Goal: Feedback & Contribution: Contribute content

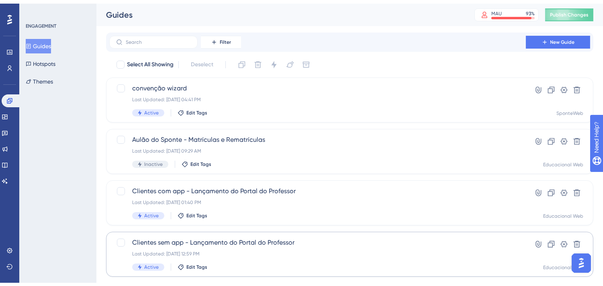
scroll to position [89, 0]
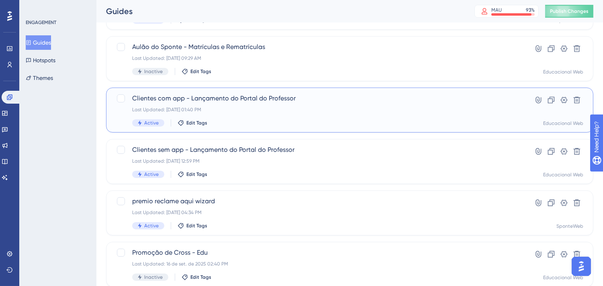
click at [307, 105] on div "Clientes com app - Lançamento do Portal do Professor Last Updated: 22 de set. d…" at bounding box center [317, 110] width 371 height 33
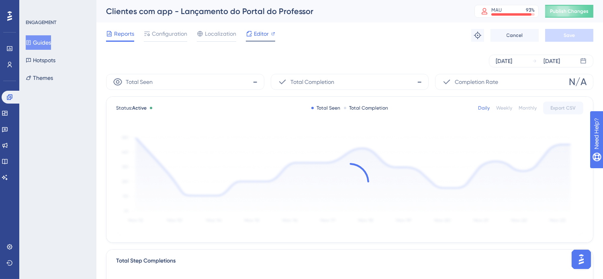
click at [259, 34] on span "Editor" at bounding box center [261, 34] width 15 height 10
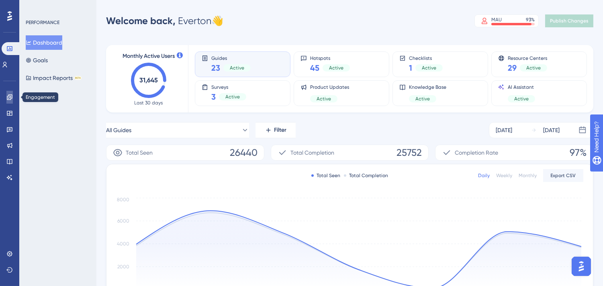
click at [11, 98] on icon at bounding box center [9, 96] width 5 height 5
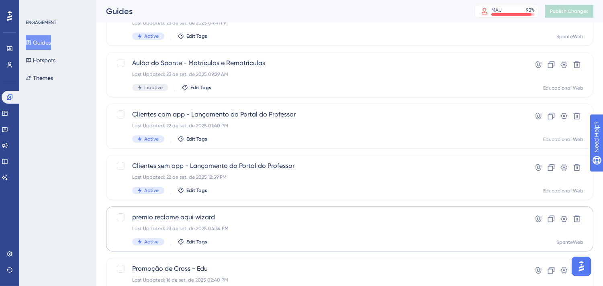
scroll to position [89, 0]
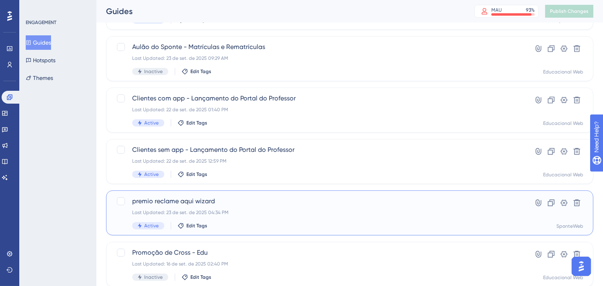
click at [274, 202] on span "premio reclame aqui wizard" at bounding box center [317, 201] width 371 height 10
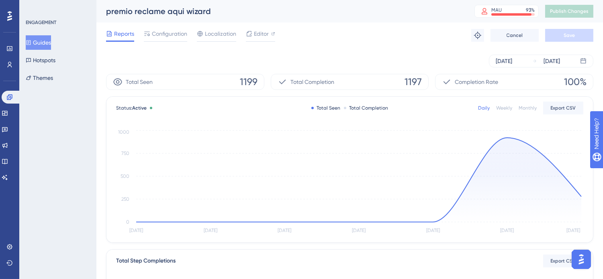
click at [402, 41] on div "Reports Configuration Localization Editor Troubleshoot Cancel Save" at bounding box center [349, 35] width 487 height 26
click at [45, 41] on button "Guides" at bounding box center [38, 42] width 25 height 14
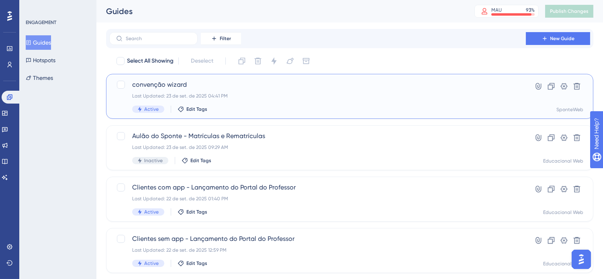
click at [180, 86] on span "convenção wizard" at bounding box center [317, 85] width 371 height 10
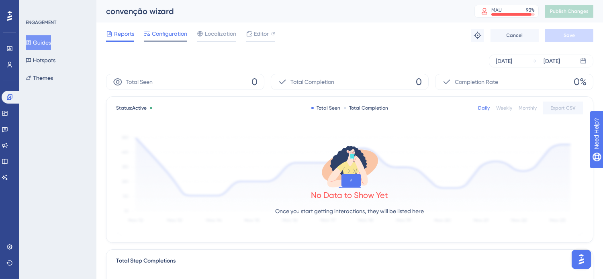
click at [178, 29] on span "Configuration" at bounding box center [169, 34] width 35 height 10
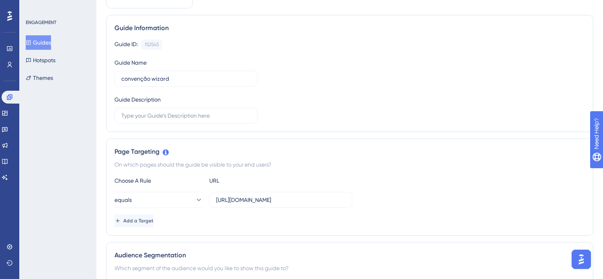
scroll to position [89, 0]
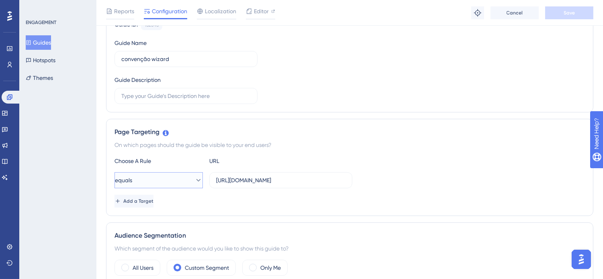
click at [194, 178] on icon at bounding box center [198, 180] width 8 height 8
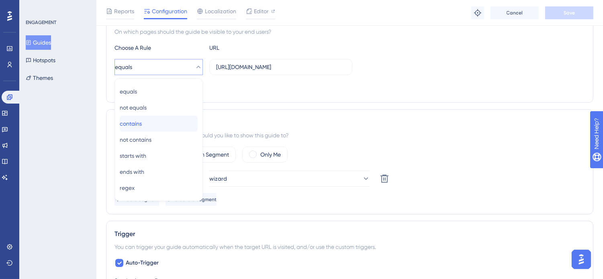
click at [140, 121] on span "contains" at bounding box center [131, 124] width 22 height 10
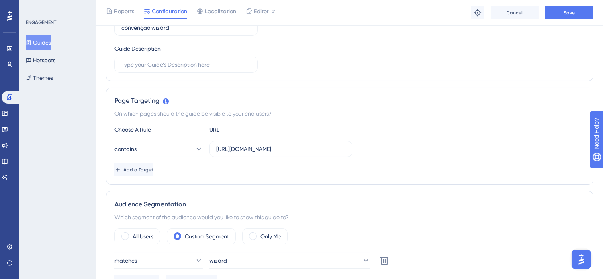
scroll to position [113, 0]
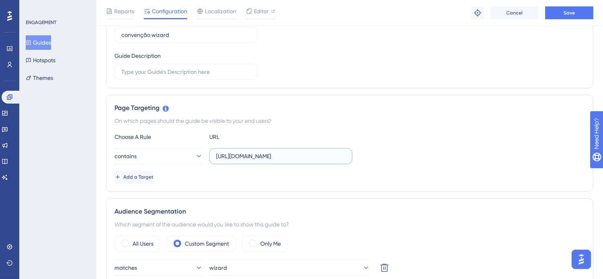
drag, startPoint x: 287, startPoint y: 157, endPoint x: 211, endPoint y: 158, distance: 76.3
click at [211, 158] on label "https://sponteweb.com.br/Home.aspx" at bounding box center [280, 156] width 143 height 16
type input "Home.aspx"
click at [398, 164] on div "contains Home.aspx" at bounding box center [349, 156] width 470 height 16
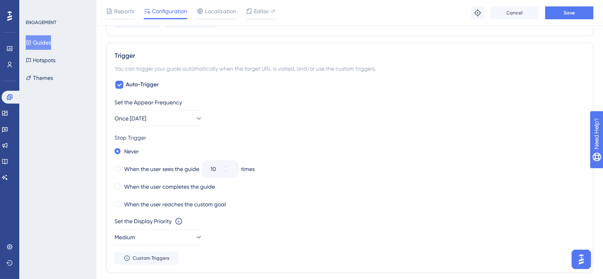
scroll to position [0, 0]
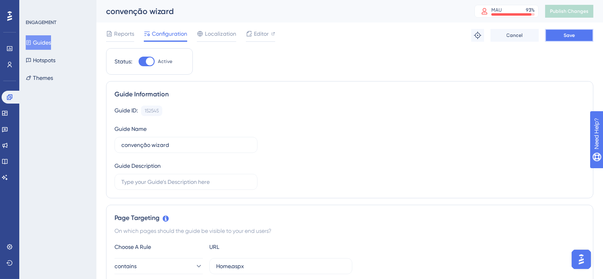
click at [561, 35] on button "Save" at bounding box center [569, 35] width 48 height 13
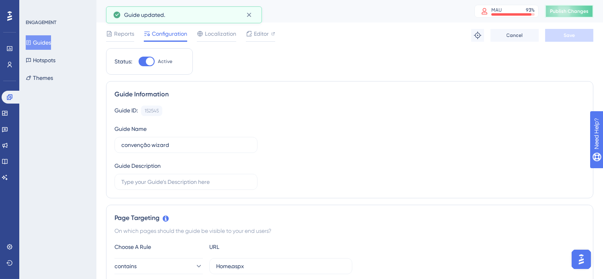
click at [582, 10] on span "Publish Changes" at bounding box center [569, 11] width 39 height 6
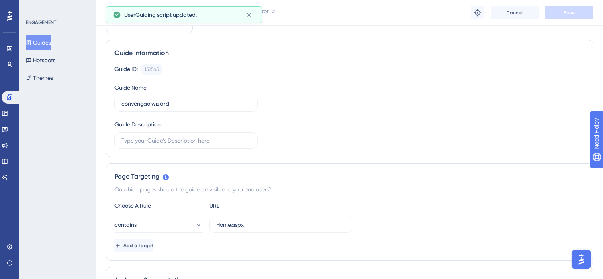
click at [43, 41] on button "Guides" at bounding box center [38, 42] width 25 height 14
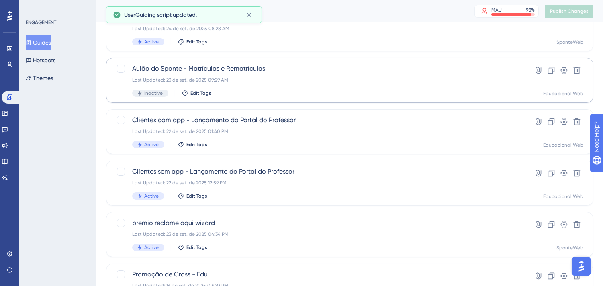
scroll to position [89, 0]
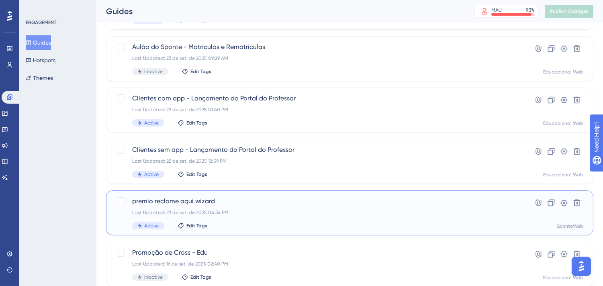
click at [368, 201] on span "premio reclame aqui wizard" at bounding box center [317, 201] width 371 height 10
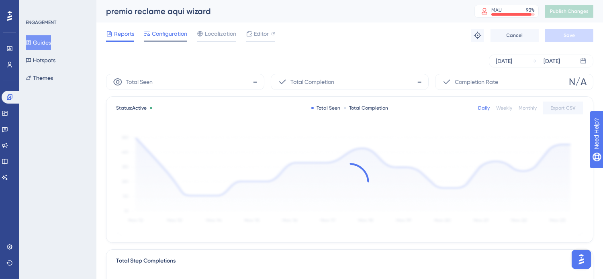
click at [175, 31] on span "Configuration" at bounding box center [169, 34] width 35 height 10
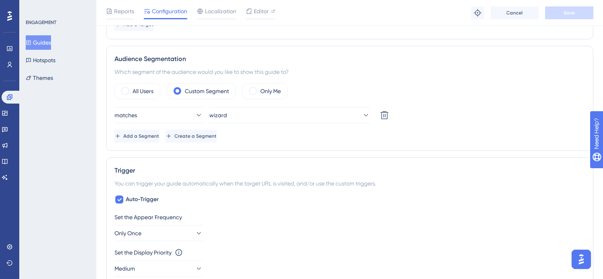
scroll to position [223, 0]
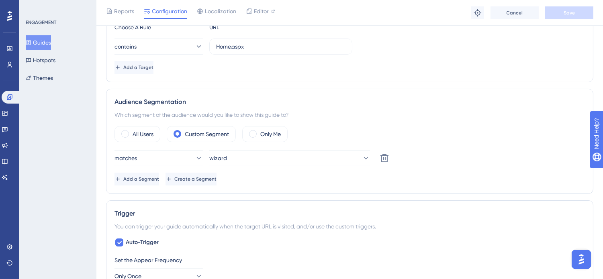
click at [51, 43] on button "Guides" at bounding box center [38, 42] width 25 height 14
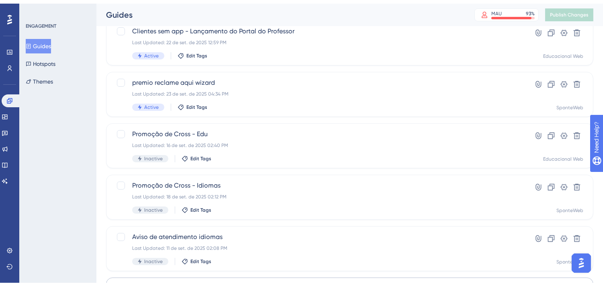
scroll to position [312, 0]
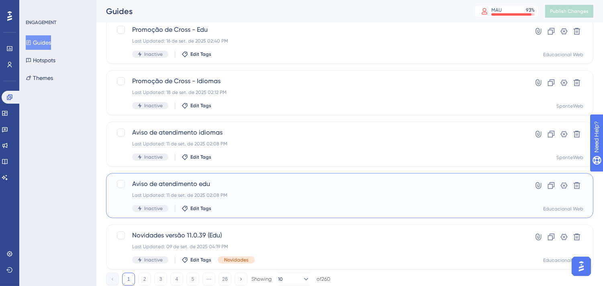
click at [288, 198] on div "Last Updated: 11 de set. de 2025 02:08 PM" at bounding box center [317, 195] width 371 height 6
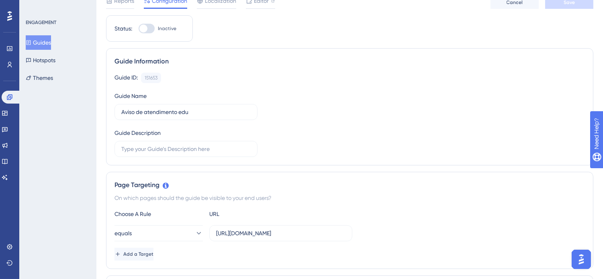
scroll to position [89, 0]
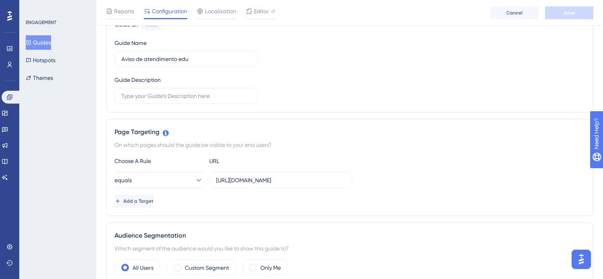
click at [40, 39] on button "Guides" at bounding box center [38, 42] width 25 height 14
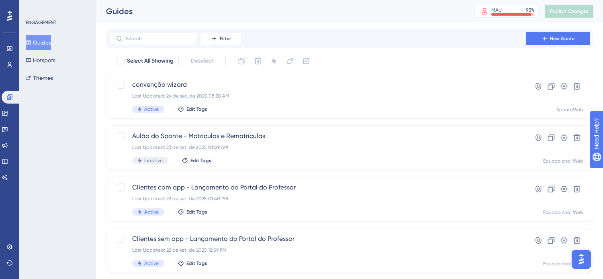
click at [378, 30] on div "Filter New Guide" at bounding box center [349, 38] width 487 height 19
click at [8, 96] on icon at bounding box center [9, 96] width 5 height 5
click at [6, 158] on icon at bounding box center [5, 161] width 6 height 6
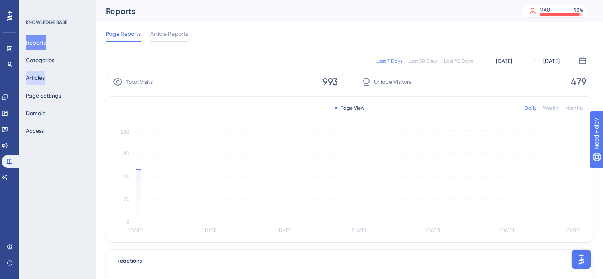
click at [42, 79] on button "Articles" at bounding box center [35, 78] width 19 height 14
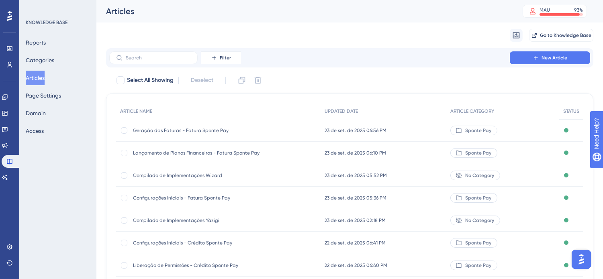
click at [306, 71] on div "Filter New Article Select All Showing Deselect ARTICLE NAME UPDATED DATE ARTICL…" at bounding box center [349, 214] width 487 height 332
click at [8, 146] on icon at bounding box center [5, 145] width 6 height 6
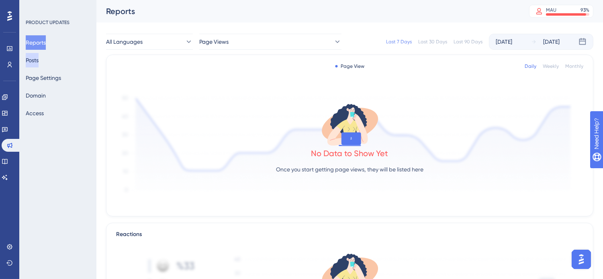
click at [39, 61] on button "Posts" at bounding box center [32, 60] width 13 height 14
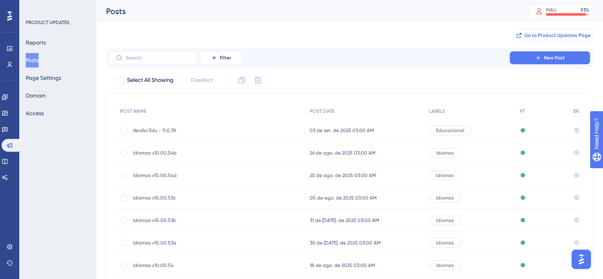
click at [524, 37] on button "Go to Product Updates Page" at bounding box center [553, 35] width 80 height 13
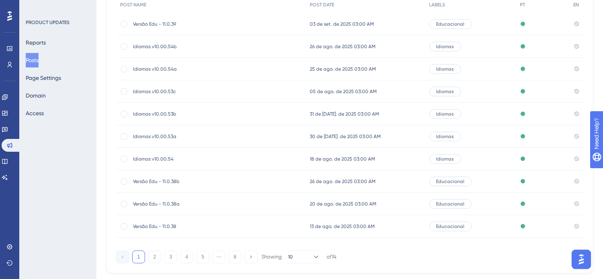
scroll to position [129, 0]
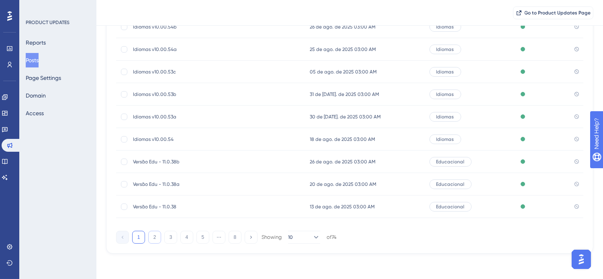
click at [155, 238] on button "2" at bounding box center [154, 237] width 13 height 13
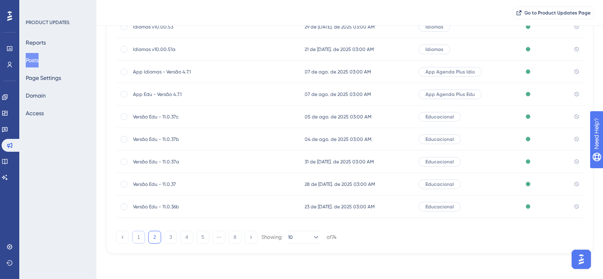
click at [139, 235] on button "1" at bounding box center [138, 237] width 13 height 13
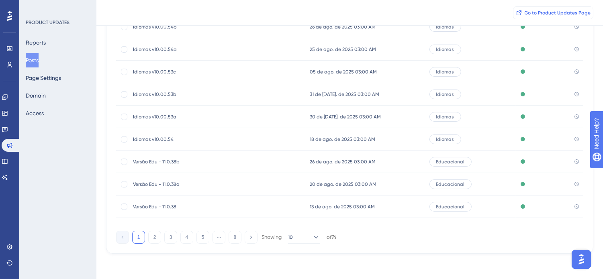
scroll to position [0, 0]
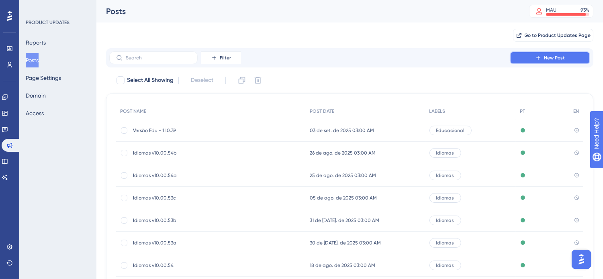
click at [548, 55] on span "New Post" at bounding box center [554, 58] width 21 height 6
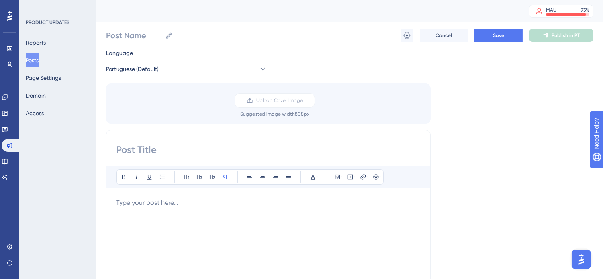
click at [167, 145] on input at bounding box center [268, 149] width 304 height 13
type input "App edu - versão 4.7.2"
click at [183, 200] on p at bounding box center [268, 203] width 304 height 10
click at [496, 34] on span "Save" at bounding box center [498, 35] width 11 height 6
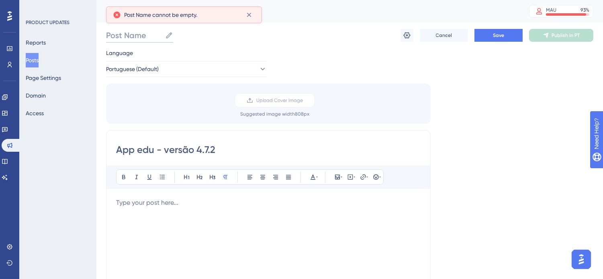
click at [147, 33] on input "Post Name" at bounding box center [134, 35] width 56 height 11
click at [177, 151] on input "App edu - versão 4.7.2" at bounding box center [268, 149] width 304 height 13
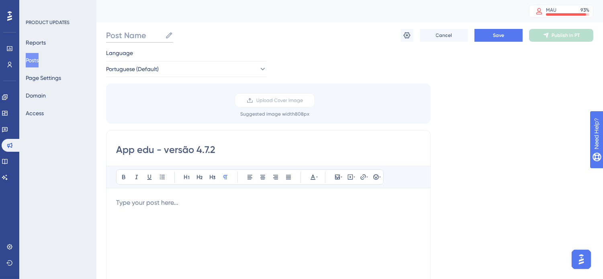
click at [151, 35] on input "Post Name" at bounding box center [134, 35] width 56 height 11
paste input "App edu - versão 4.7.2"
type input "App edu - versão 4.7.2"
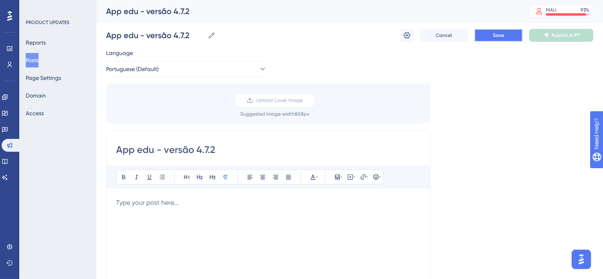
click at [492, 35] on button "Save" at bounding box center [498, 35] width 48 height 13
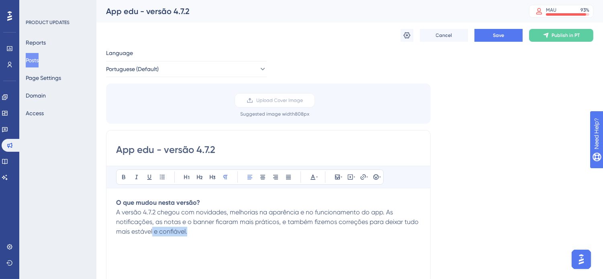
drag, startPoint x: 200, startPoint y: 232, endPoint x: 152, endPoint y: 228, distance: 48.4
click at [152, 228] on p "O que mudou nesta versão? A versão 4.7.2 chegou com novidades, melhorias na apa…" at bounding box center [268, 217] width 304 height 39
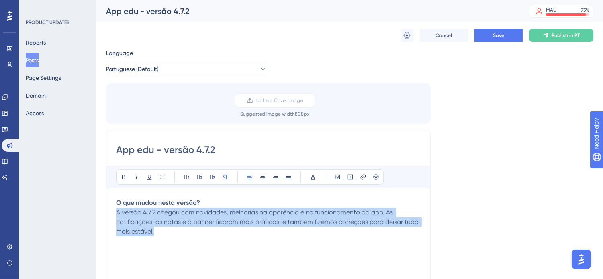
drag, startPoint x: 122, startPoint y: 218, endPoint x: 99, endPoint y: 210, distance: 24.4
click at [283, 176] on button at bounding box center [288, 176] width 11 height 11
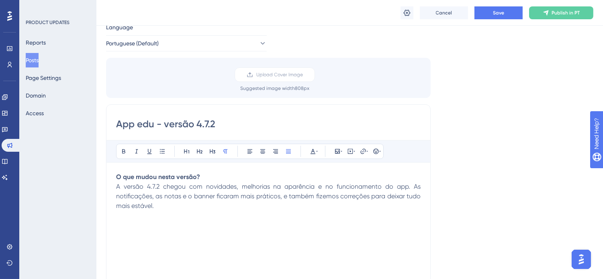
scroll to position [45, 0]
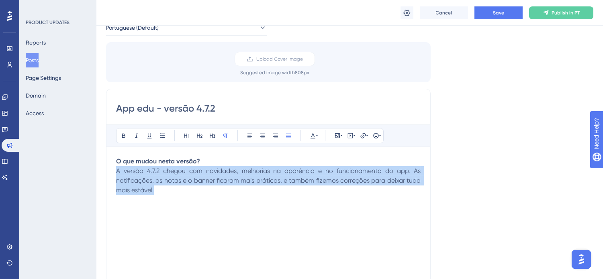
drag, startPoint x: 170, startPoint y: 193, endPoint x: 114, endPoint y: 173, distance: 59.7
click at [114, 173] on div "App edu - versão 4.7.2 Bold Italic Underline Bullet Point Heading 1 Heading 2 H…" at bounding box center [268, 216] width 325 height 255
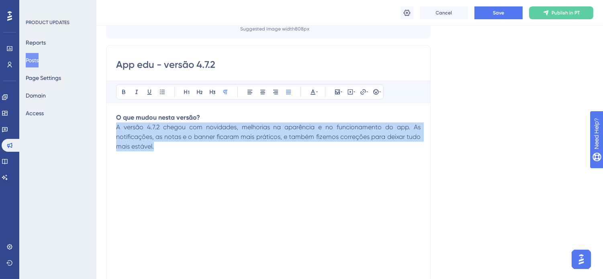
scroll to position [134, 0]
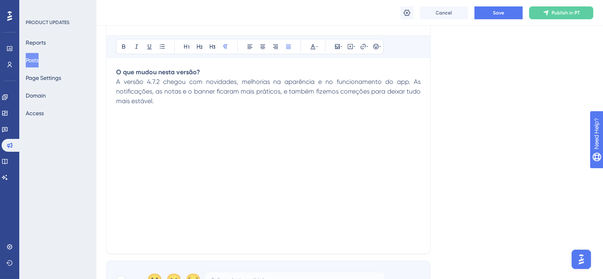
click at [293, 141] on div "O que mudou nesta versão? A versão 4.7.2 chegou com novidades, melhorias na apa…" at bounding box center [268, 155] width 304 height 177
click at [517, 12] on button "Save" at bounding box center [498, 12] width 48 height 13
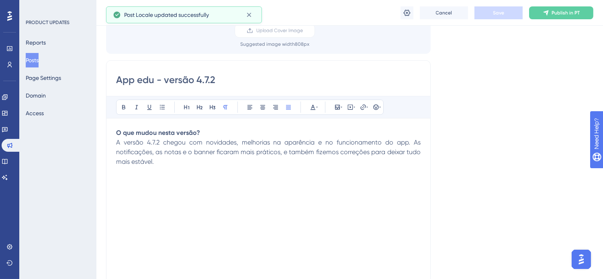
scroll to position [89, 0]
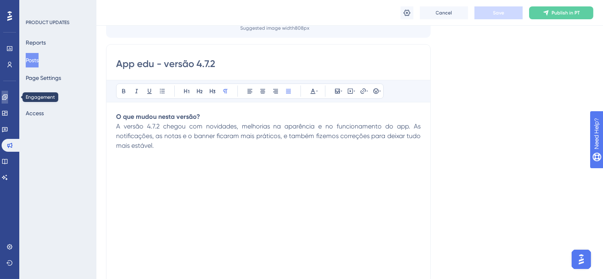
click at [8, 97] on icon at bounding box center [5, 97] width 6 height 6
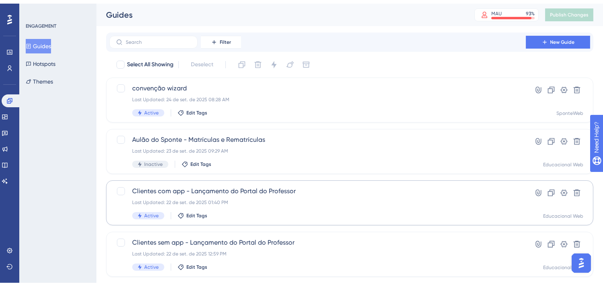
scroll to position [45, 0]
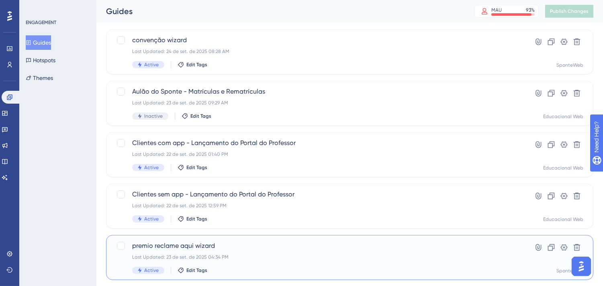
click at [204, 254] on div "Last Updated: 23 de set. de 2025 04:34 PM" at bounding box center [317, 257] width 371 height 6
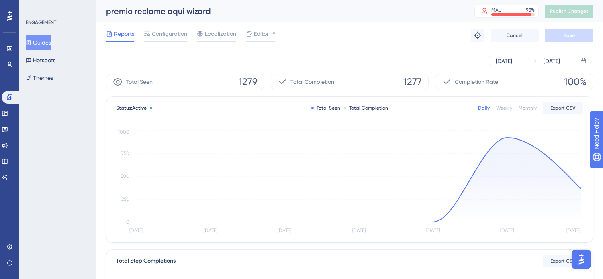
click at [48, 41] on button "Guides" at bounding box center [38, 42] width 25 height 14
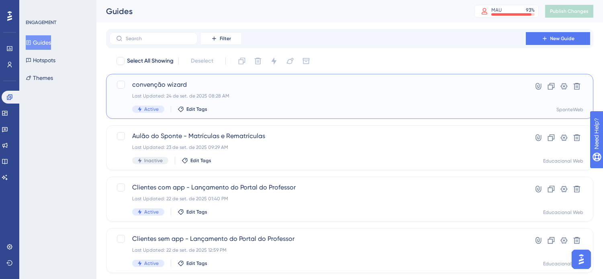
click at [174, 84] on span "convenção wizard" at bounding box center [317, 85] width 371 height 10
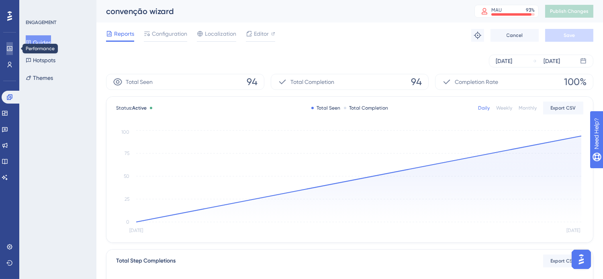
click at [7, 53] on link at bounding box center [9, 48] width 6 height 13
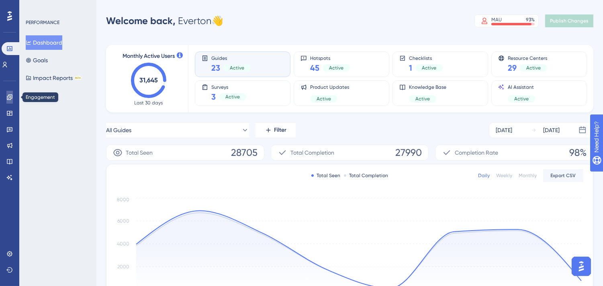
click at [10, 99] on icon at bounding box center [9, 96] width 5 height 5
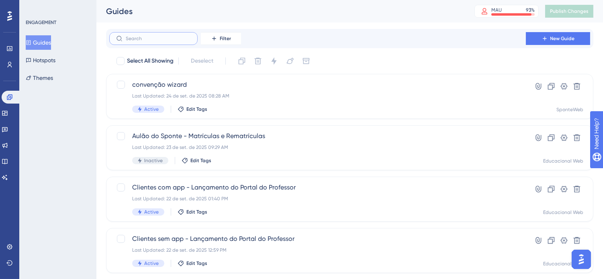
click at [171, 37] on input "text" at bounding box center [158, 39] width 65 height 6
type input "c"
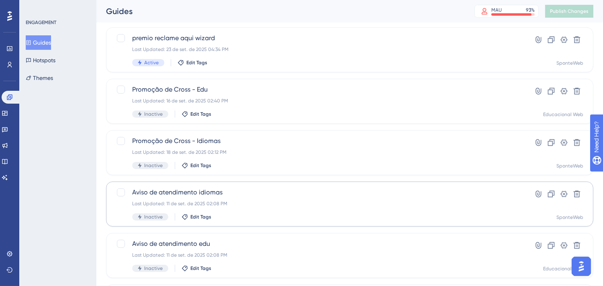
scroll to position [312, 0]
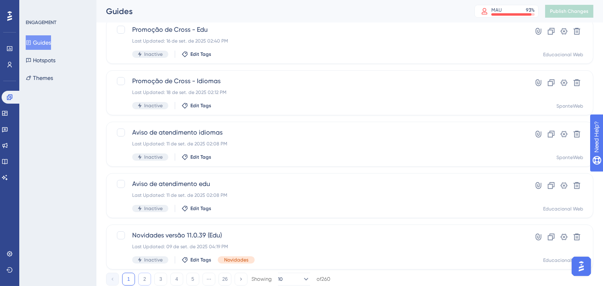
click at [141, 279] on button "2" at bounding box center [144, 279] width 13 height 13
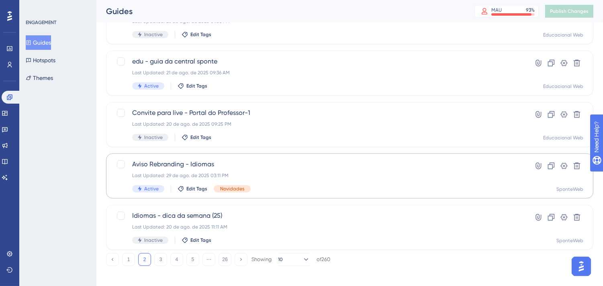
scroll to position [337, 0]
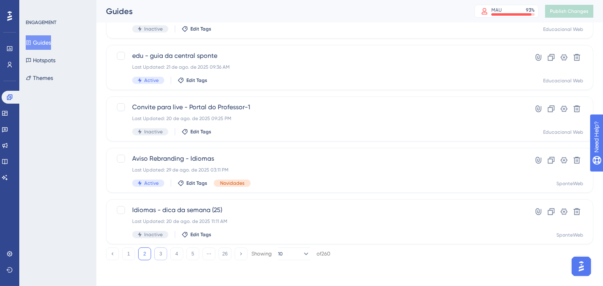
click at [163, 254] on button "3" at bounding box center [160, 253] width 13 height 13
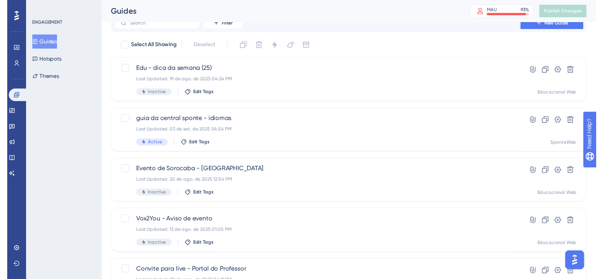
scroll to position [0, 0]
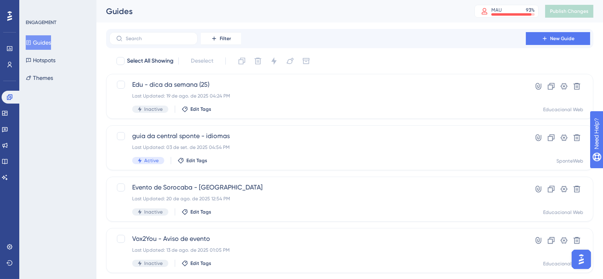
drag, startPoint x: 50, startPoint y: 41, endPoint x: 454, endPoint y: 131, distance: 414.2
click at [49, 41] on button "Guides" at bounding box center [38, 42] width 25 height 14
click at [426, 29] on div "Filter New Guide" at bounding box center [349, 38] width 487 height 19
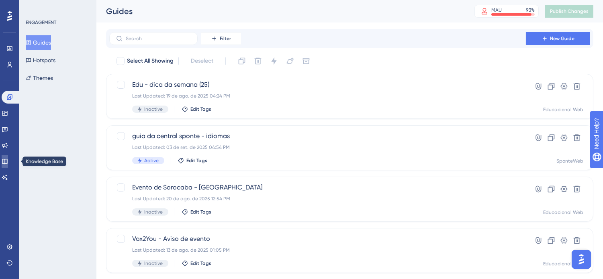
click at [8, 166] on link at bounding box center [5, 161] width 6 height 13
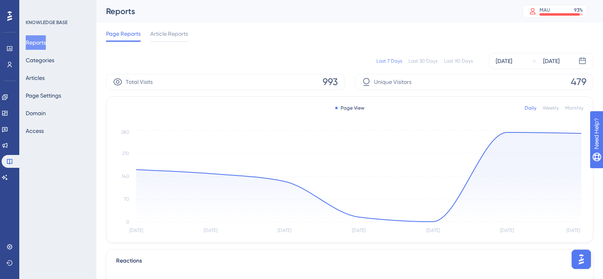
click at [326, 47] on div "Page Reports Article Reports" at bounding box center [349, 35] width 487 height 26
click at [6, 160] on icon at bounding box center [9, 161] width 6 height 6
click at [43, 75] on button "Articles" at bounding box center [35, 78] width 19 height 14
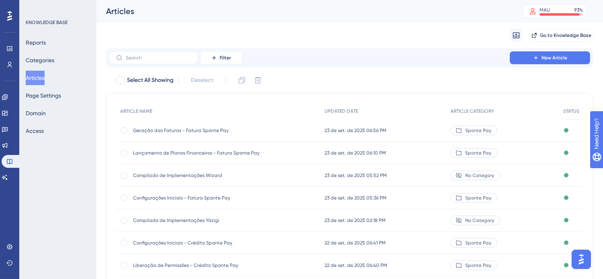
click at [401, 37] on div "Migrate from Go to Knowledge Base" at bounding box center [349, 35] width 487 height 26
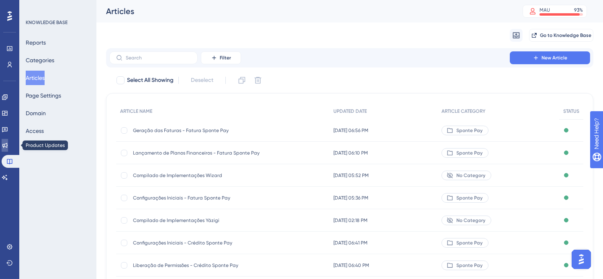
click at [8, 145] on icon at bounding box center [5, 145] width 6 height 6
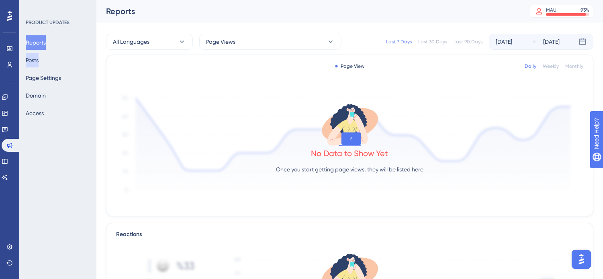
click at [39, 62] on button "Posts" at bounding box center [32, 60] width 13 height 14
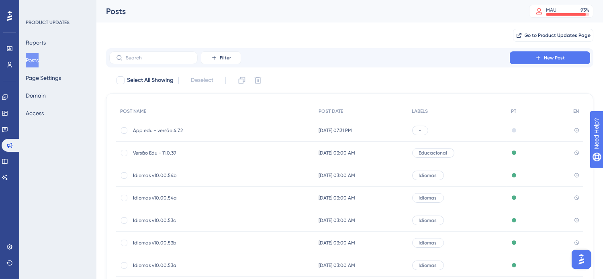
click at [189, 131] on span "App edu - versão 4.7.2" at bounding box center [197, 130] width 129 height 6
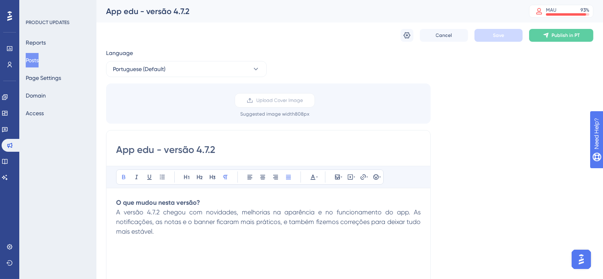
click at [34, 57] on button "Posts" at bounding box center [32, 60] width 13 height 14
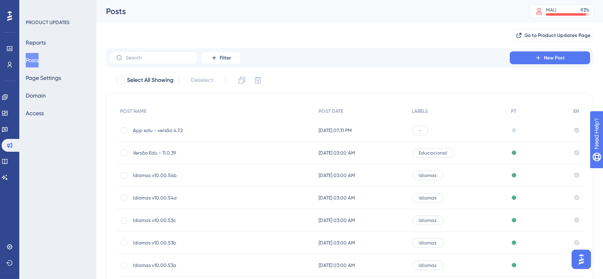
click at [199, 129] on span "App edu - versão 4.7.2" at bounding box center [197, 130] width 129 height 6
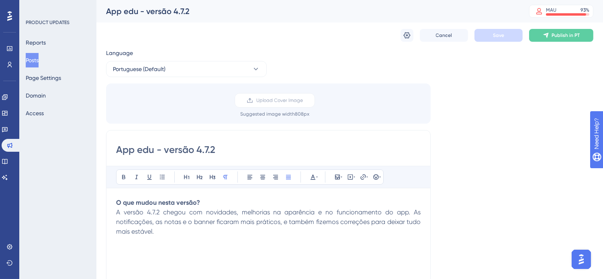
click at [533, 122] on div "Language Portuguese (Default) Upload Cover Image Suggested image width 808 px A…" at bounding box center [349, 239] width 487 height 382
click at [39, 61] on button "Posts" at bounding box center [32, 60] width 13 height 14
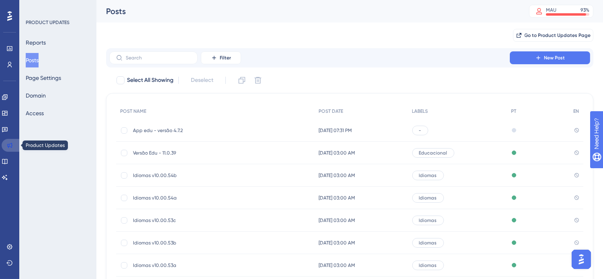
click at [8, 144] on icon at bounding box center [9, 145] width 5 height 5
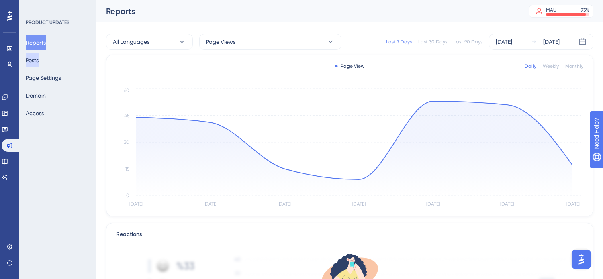
click at [39, 59] on button "Posts" at bounding box center [32, 60] width 13 height 14
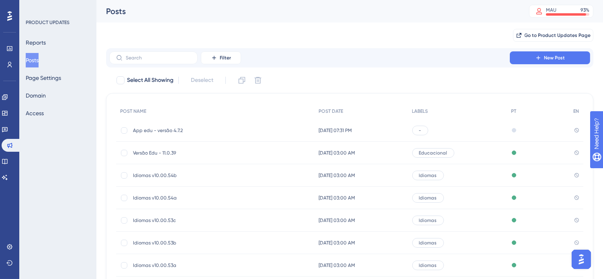
click at [241, 130] on span "App edu - versão 4.7.2" at bounding box center [197, 130] width 129 height 6
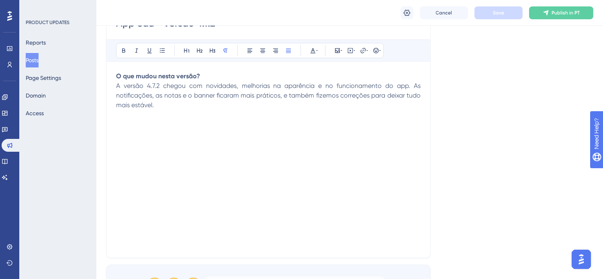
scroll to position [134, 0]
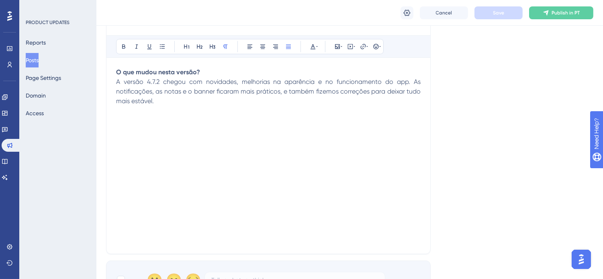
click at [39, 59] on button "Posts" at bounding box center [32, 60] width 13 height 14
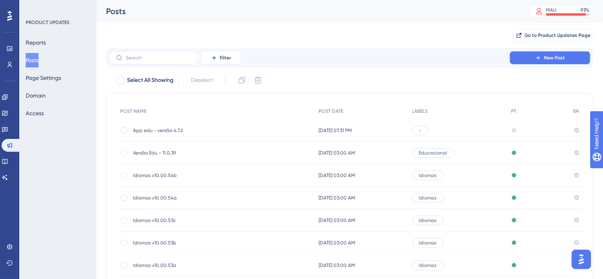
click at [267, 31] on div "Go to Product Updates Page" at bounding box center [349, 35] width 487 height 26
click at [190, 131] on span "App edu - versão 4.7.2" at bounding box center [197, 130] width 129 height 6
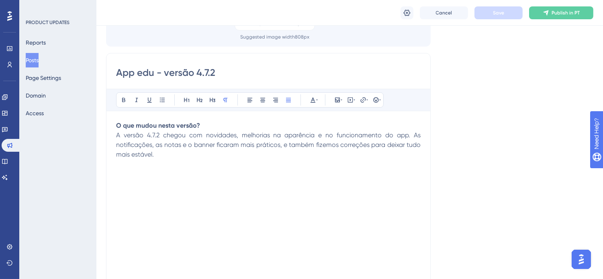
scroll to position [89, 0]
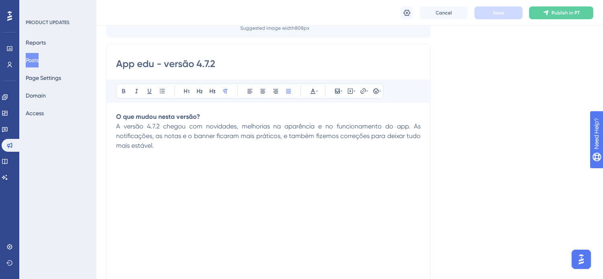
click at [38, 62] on button "Posts" at bounding box center [32, 60] width 13 height 14
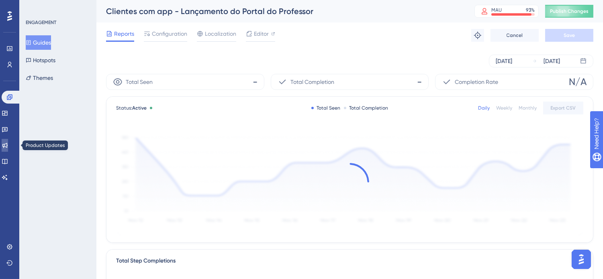
click at [8, 146] on icon at bounding box center [5, 145] width 6 height 6
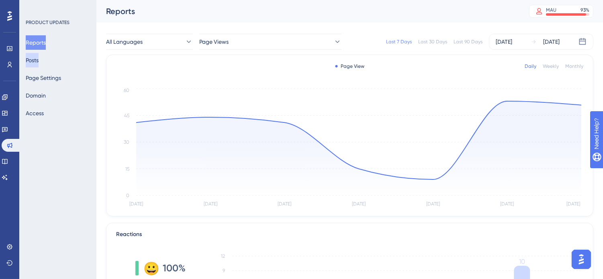
click at [39, 62] on button "Posts" at bounding box center [32, 60] width 13 height 14
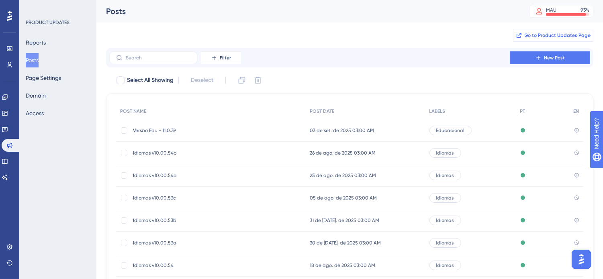
click at [534, 35] on span "Go to Product Updates Page" at bounding box center [558, 35] width 66 height 6
click at [580, 35] on span "Go to Product Updates Page" at bounding box center [558, 35] width 66 height 6
click at [558, 34] on span "Go to Product Updates Page" at bounding box center [558, 35] width 66 height 6
